Goal: Task Accomplishment & Management: Manage account settings

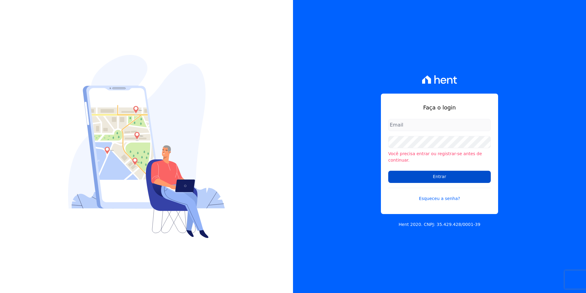
type input "[EMAIL_ADDRESS][DOMAIN_NAME]"
click at [436, 172] on input "Entrar" at bounding box center [439, 177] width 103 height 12
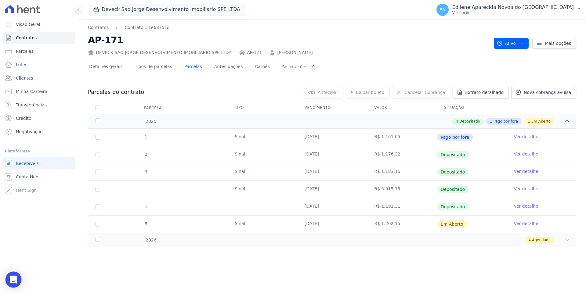
click at [16, 280] on icon "Open Intercom Messenger" at bounding box center [13, 280] width 7 height 8
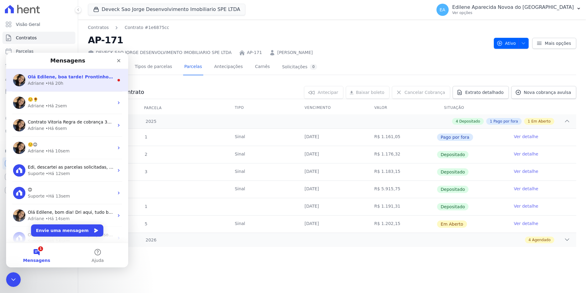
click at [54, 79] on span "Olá Edilene, boa tarde! Prontinho. [GEOGRAPHIC_DATA] ; )" at bounding box center [98, 76] width 141 height 5
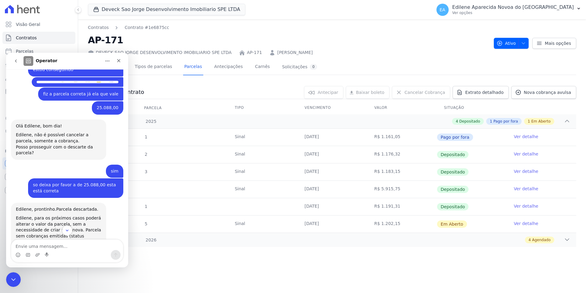
scroll to position [872, 0]
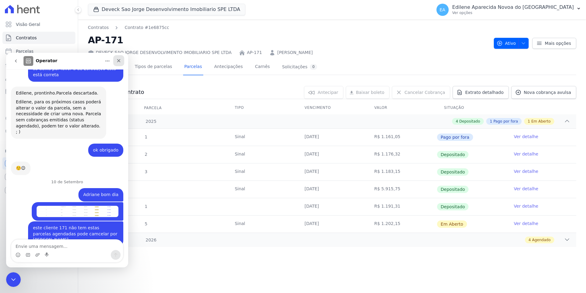
click at [118, 61] on icon "Fechar" at bounding box center [118, 60] width 5 height 5
